Goal: Transaction & Acquisition: Purchase product/service

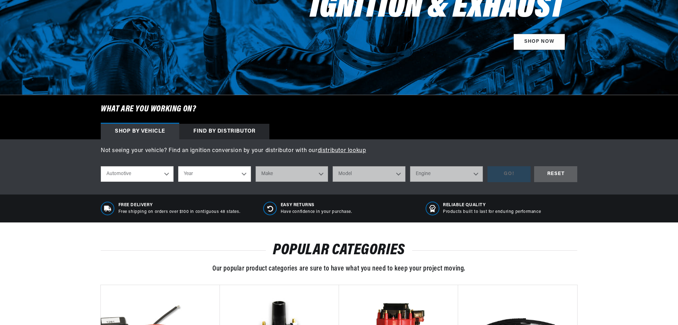
scroll to position [141, 0]
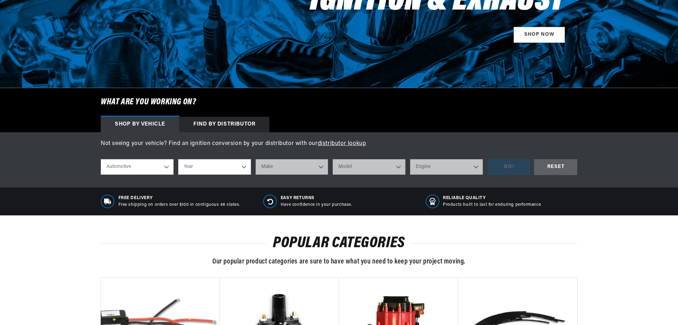
click at [147, 176] on div "shop by vehicle What are you working on? Automotive Agricultural Industrial Mar…" at bounding box center [339, 167] width 476 height 27
click at [195, 172] on select "Year 2024 2023 2022 2021 2020 2019 2018 2017 2016 2015 2014 2013 2012 2011 2010…" at bounding box center [214, 167] width 73 height 16
select select "2011"
click at [178, 159] on select "Year 2024 2023 2022 2021 2020 2019 2018 2017 2016 2015 2014 2013 2012 2011 2010…" at bounding box center [214, 167] width 73 height 16
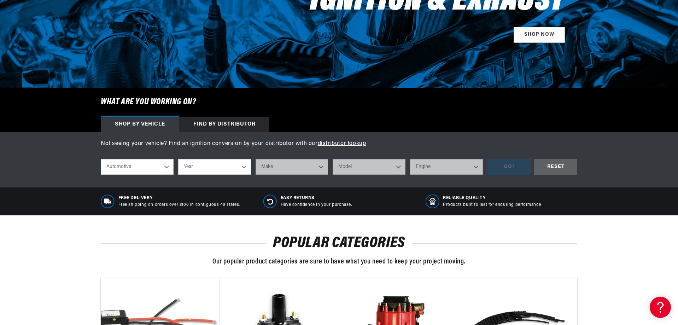
select select "2011"
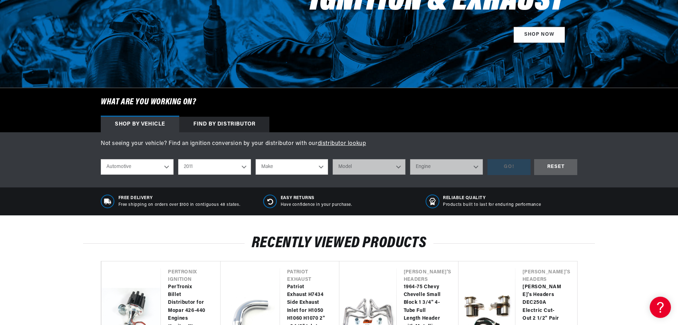
click at [260, 166] on select "Make Cadillac Chevrolet Chrysler Dodge Ford GMC INFINITI Jeep Lincoln Mercury N…" at bounding box center [292, 167] width 73 height 16
select select "Ford"
click at [256, 159] on select "Make Cadillac Chevrolet Chrysler Dodge Ford GMC INFINITI Jeep Lincoln Mercury N…" at bounding box center [292, 167] width 73 height 16
select select "Ford"
click at [350, 169] on select "Model Crown Victoria E-150 E-250 F-150 F-250 Super Duty F-350 Super Duty Fiesta…" at bounding box center [369, 167] width 73 height 16
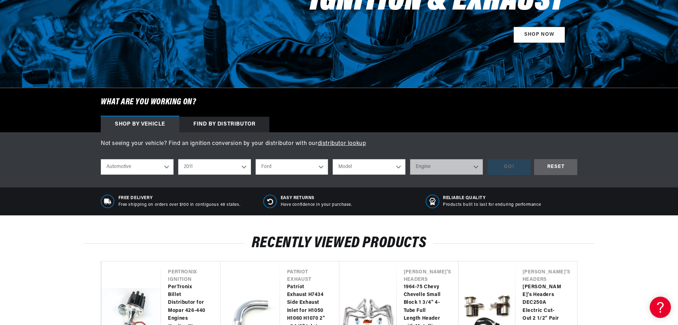
select select "F-150"
click at [333, 159] on select "Model Crown Victoria E-150 E-250 F-150 F-250 Super Duty F-350 Super Duty Fiesta…" at bounding box center [369, 167] width 73 height 16
select select "F-150"
drag, startPoint x: 424, startPoint y: 169, endPoint x: 427, endPoint y: 174, distance: 6.0
click at [424, 169] on select "Engine 3.5L 3.7L 5.0L 6.2L" at bounding box center [446, 167] width 73 height 16
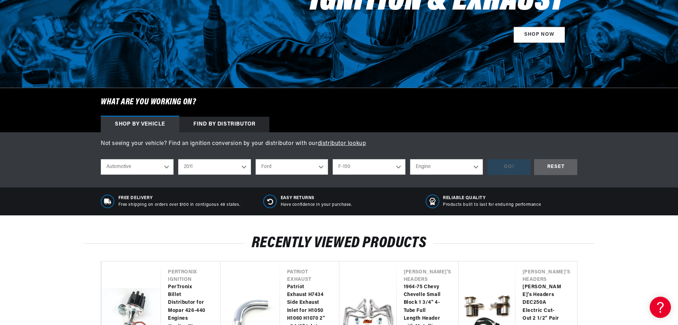
scroll to position [0, 214]
select select "5.0L"
click at [410, 159] on select "Engine 3.5L 3.7L 5.0L 6.2L" at bounding box center [446, 167] width 73 height 16
select select "5.0L"
click at [496, 169] on div "GO!" at bounding box center [508, 167] width 43 height 16
